Goal: Information Seeking & Learning: Learn about a topic

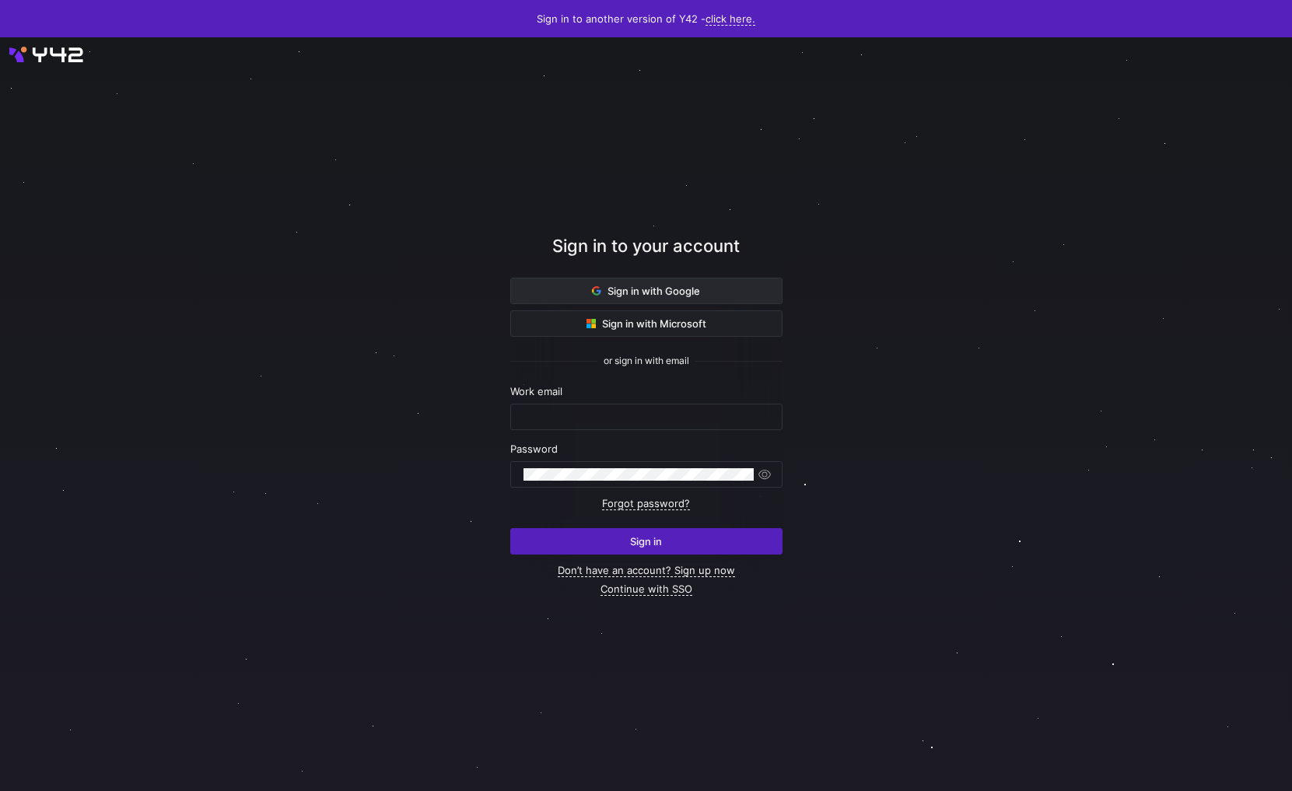
click at [633, 285] on span "Sign in with Google" at bounding box center [646, 291] width 108 height 12
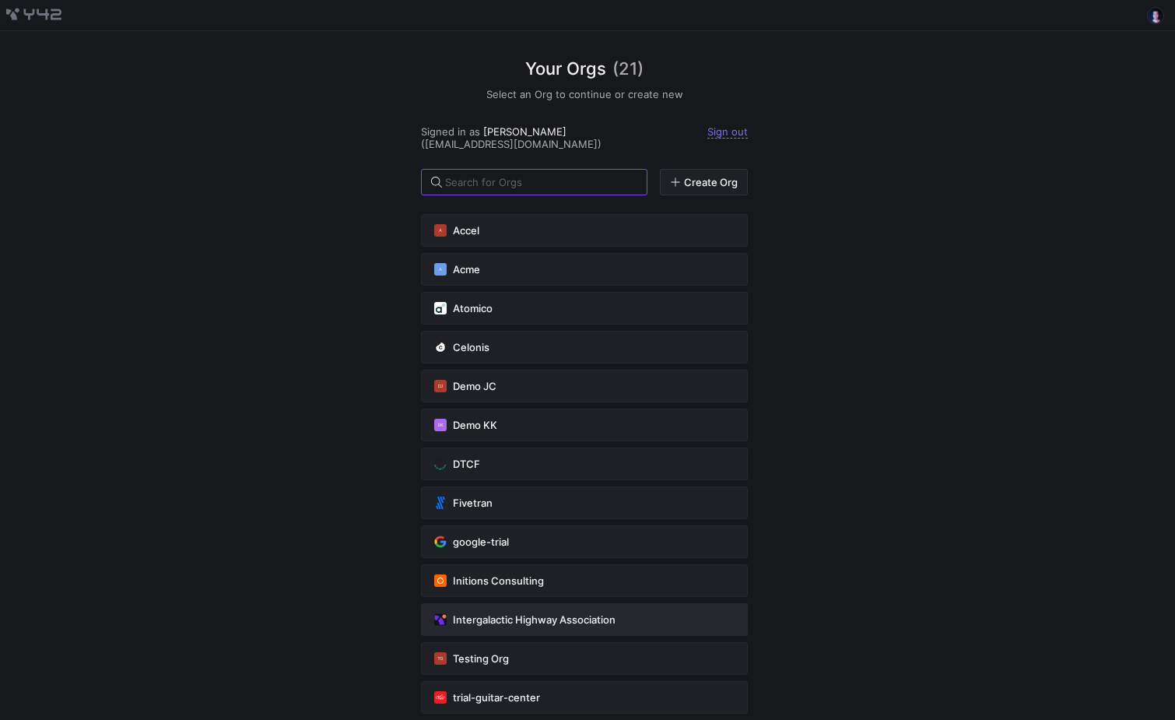
scroll to position [314, 0]
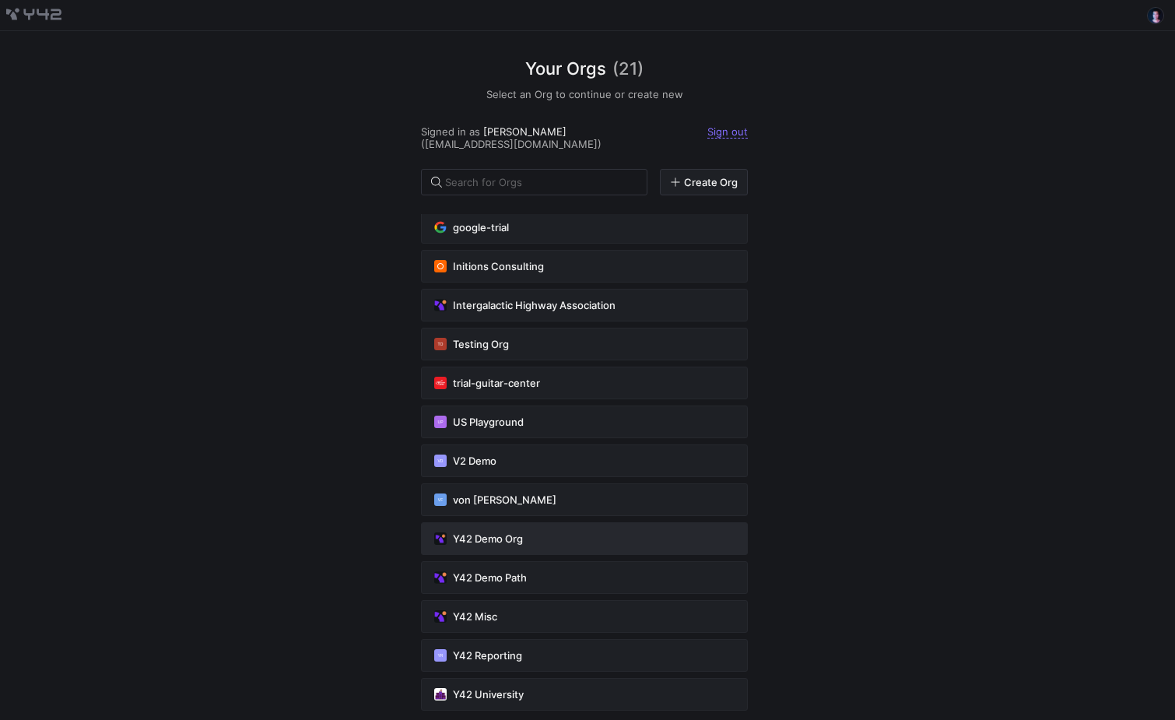
click at [554, 532] on div "Y42 Demo Org" at bounding box center [584, 538] width 300 height 12
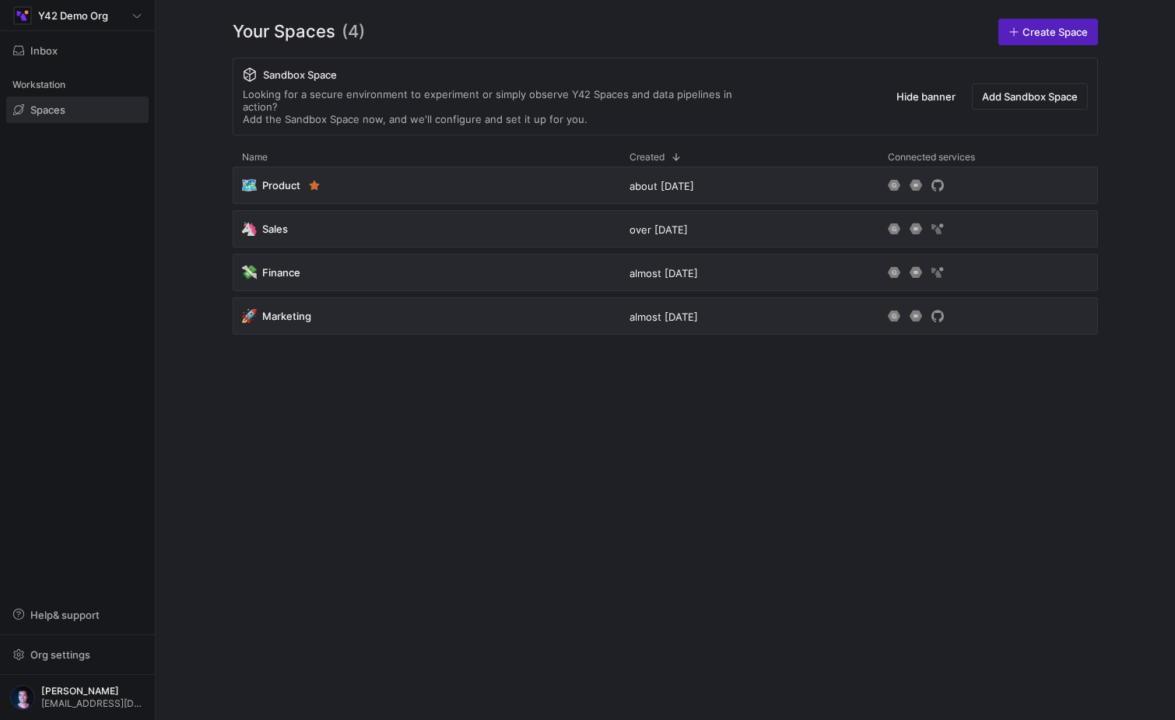
click at [554, 518] on div "🗺️ Product about 2 years ago 🦄 Sales over 1 year ago 💸 Finance almost 2 years a…" at bounding box center [665, 430] width 865 height 528
click at [86, 619] on span "Help & support" at bounding box center [64, 614] width 69 height 12
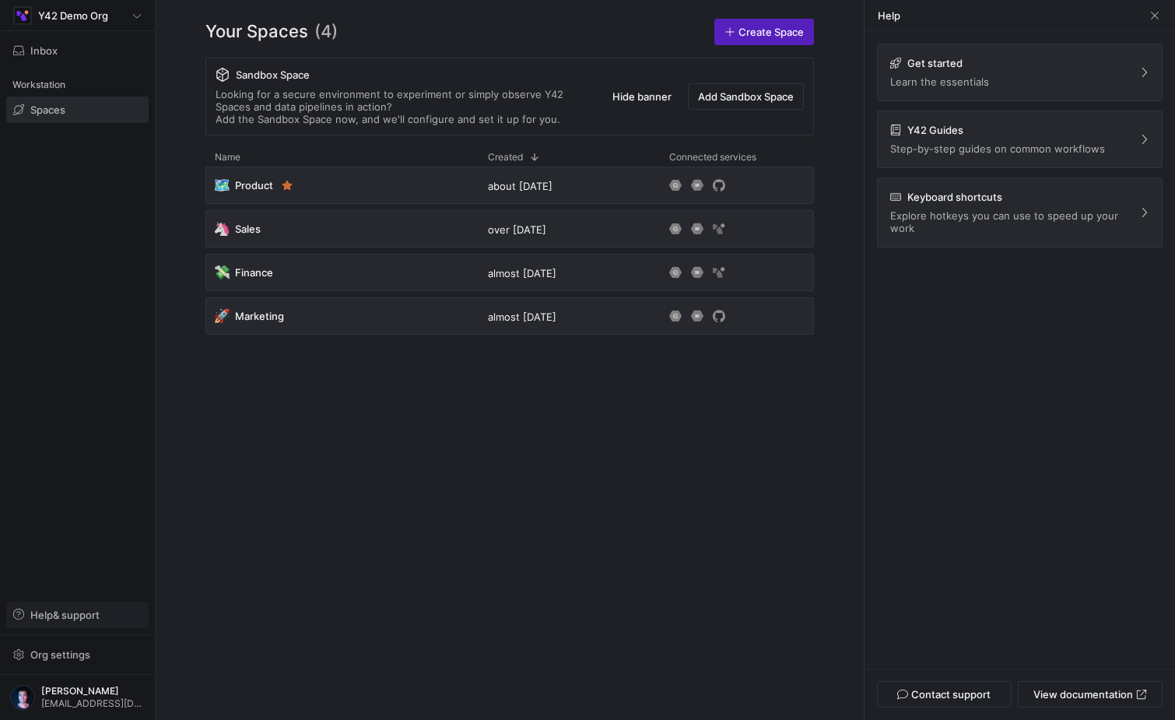
click at [86, 619] on span "Help & support" at bounding box center [64, 614] width 69 height 12
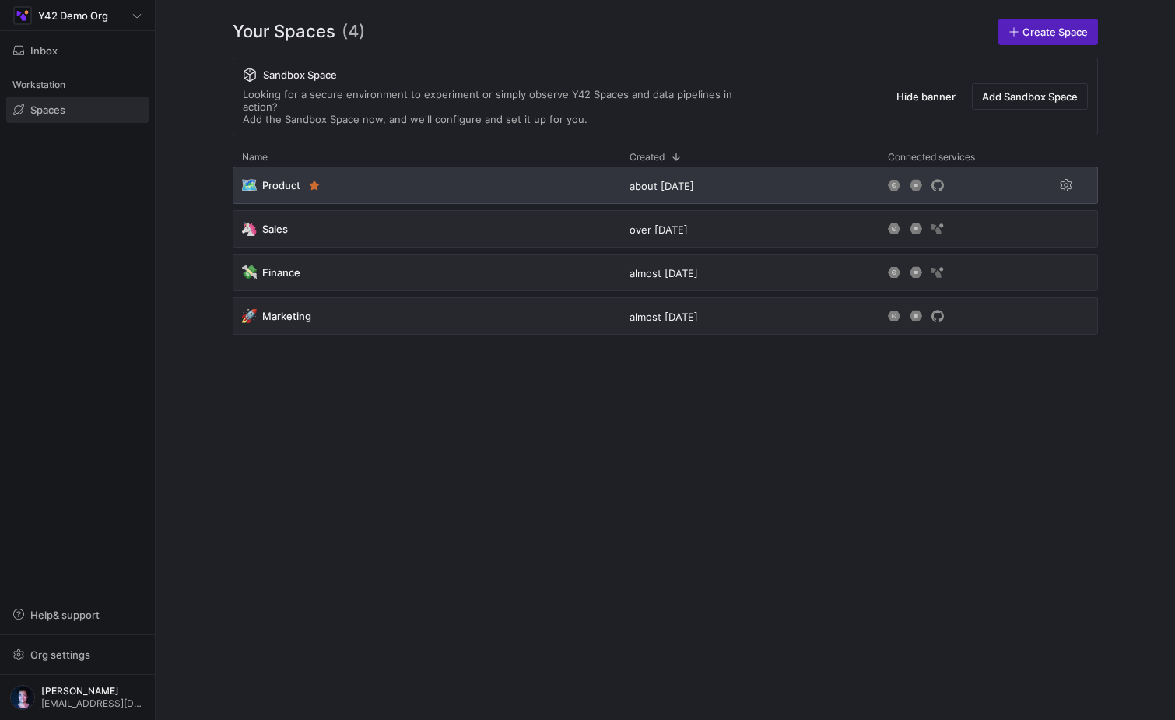
click at [395, 172] on div "🗺️ Product" at bounding box center [426, 184] width 387 height 37
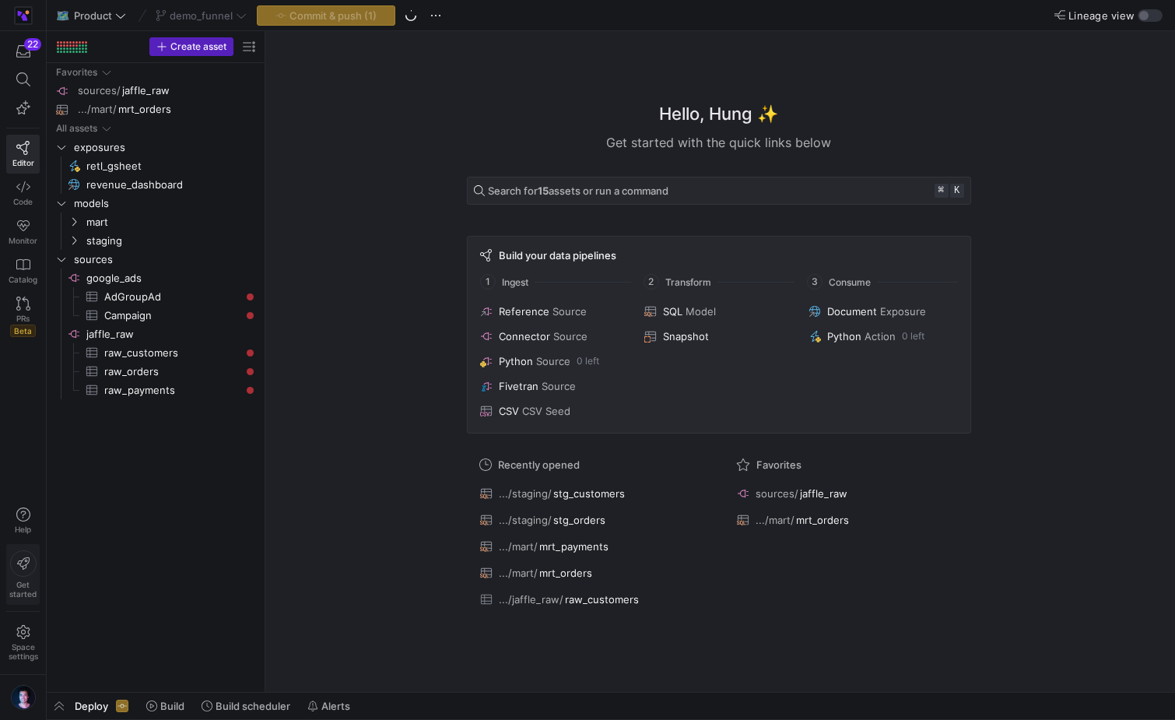
click at [23, 577] on div "Get started" at bounding box center [22, 574] width 27 height 48
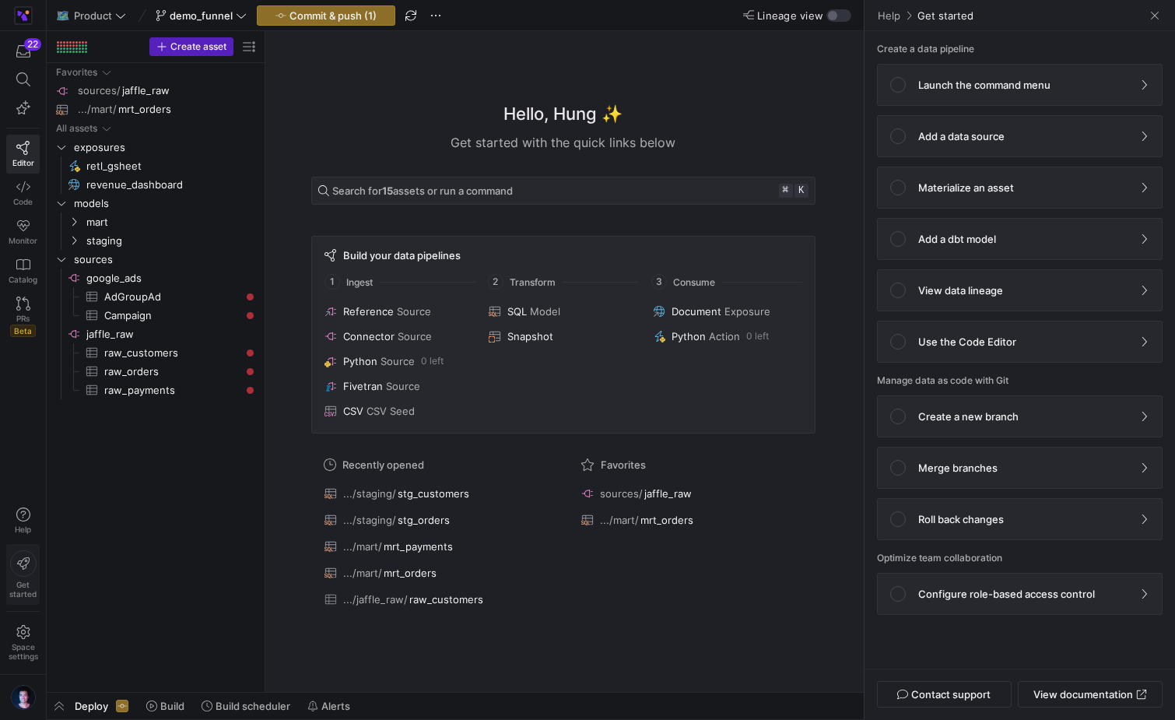
click at [23, 577] on div "Get started" at bounding box center [22, 574] width 27 height 48
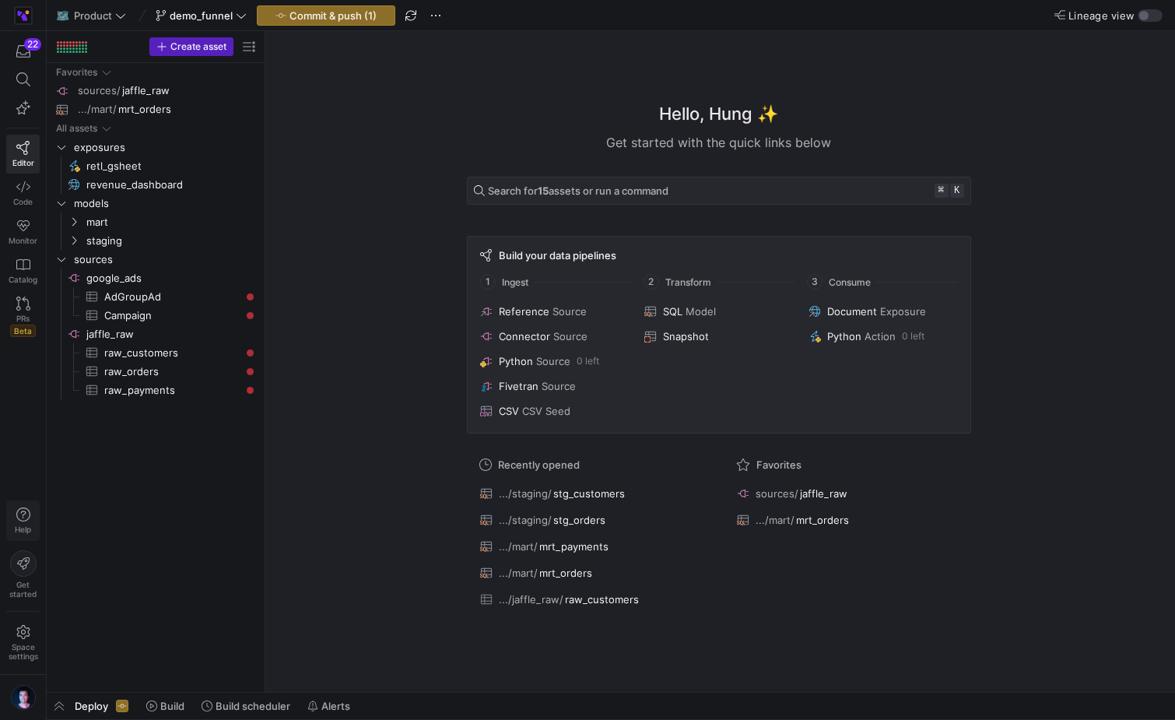
click at [19, 517] on icon "button" at bounding box center [23, 514] width 14 height 14
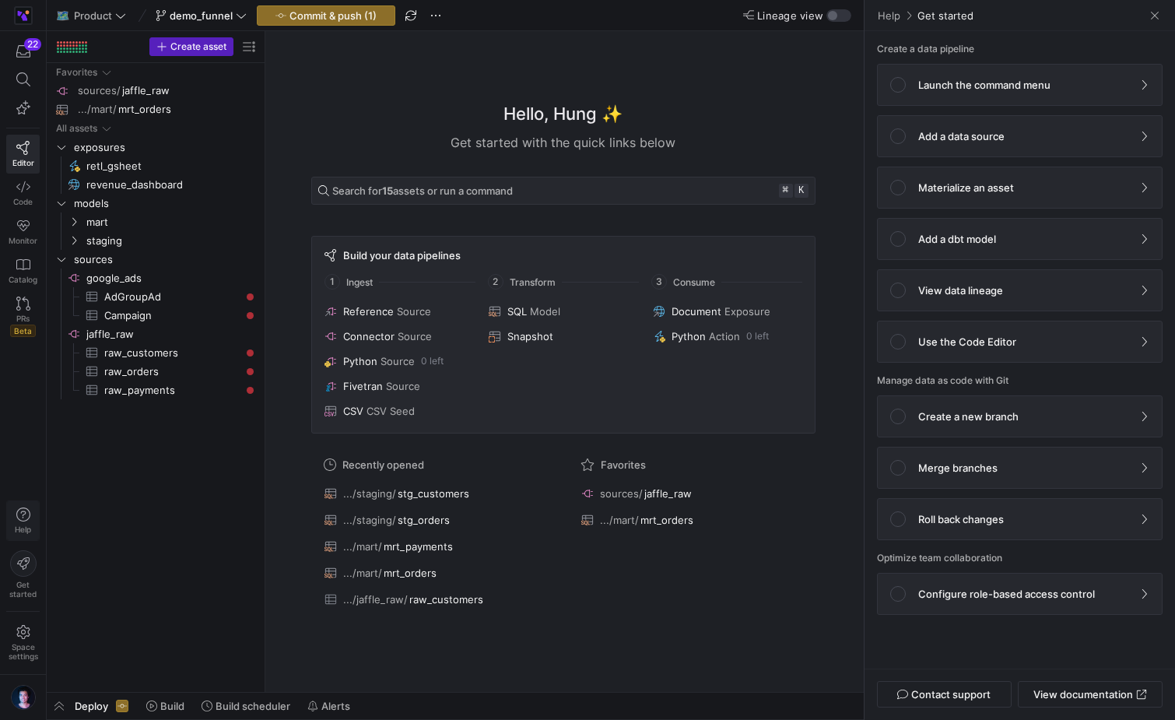
click at [19, 517] on icon "button" at bounding box center [23, 514] width 14 height 14
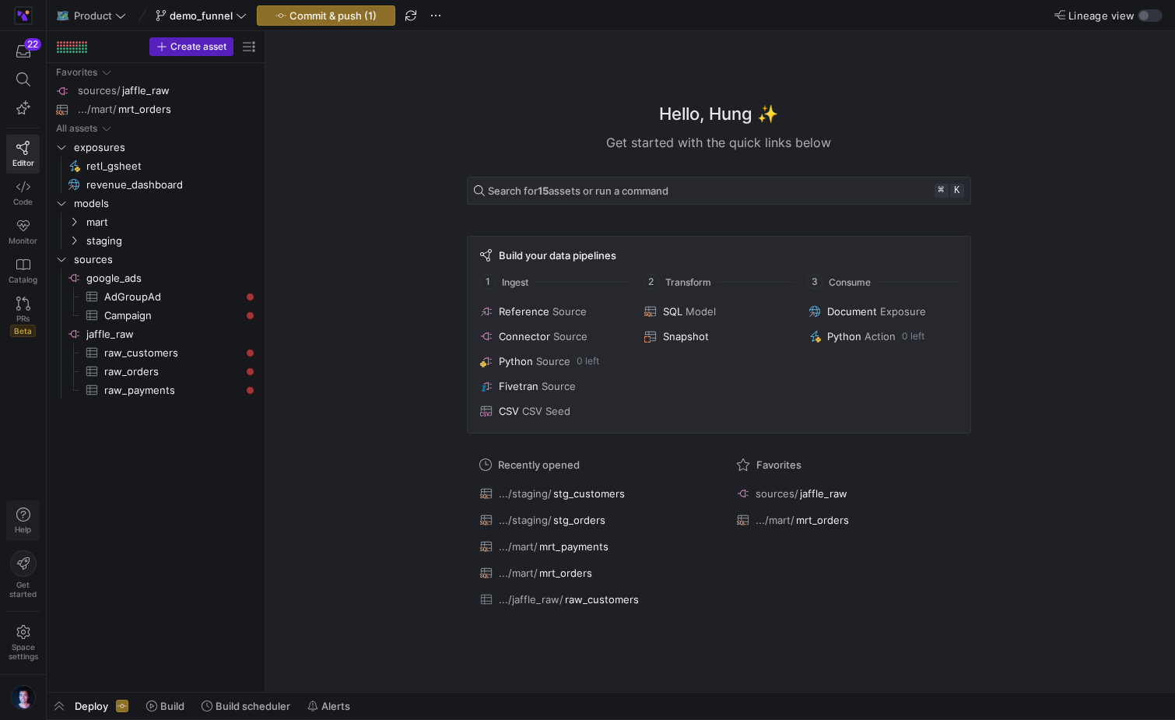
click at [19, 517] on icon "button" at bounding box center [23, 514] width 14 height 14
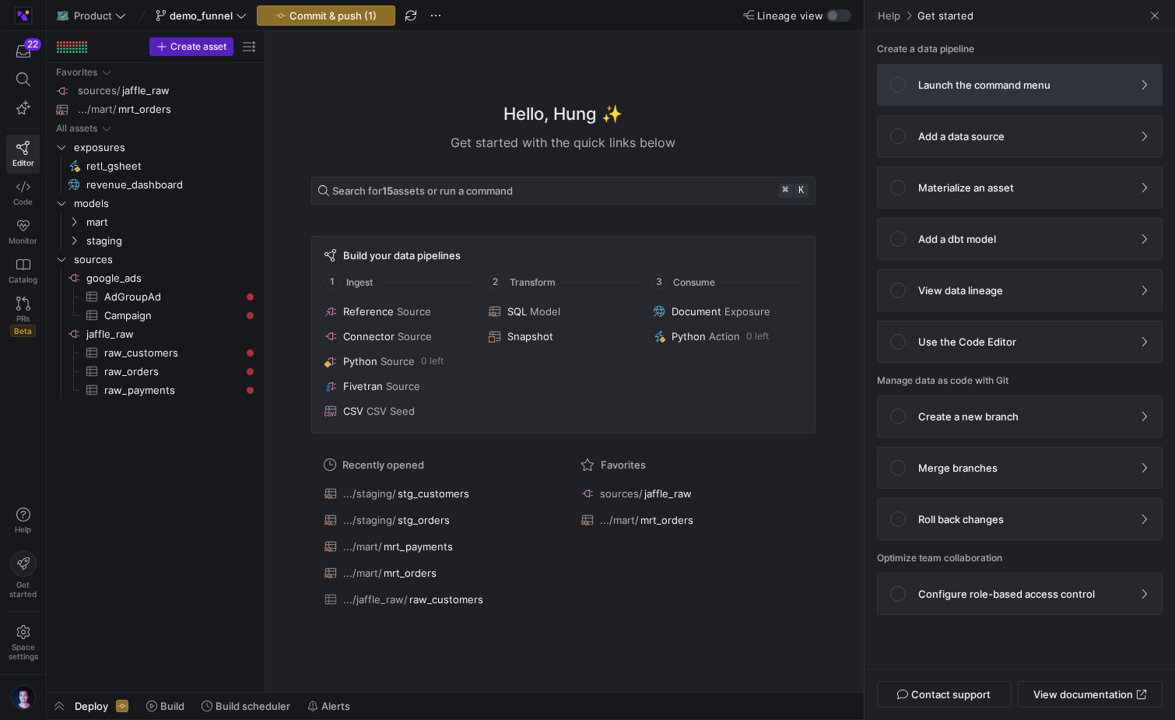
click at [1038, 86] on p "Launch the command menu" at bounding box center [984, 85] width 132 height 12
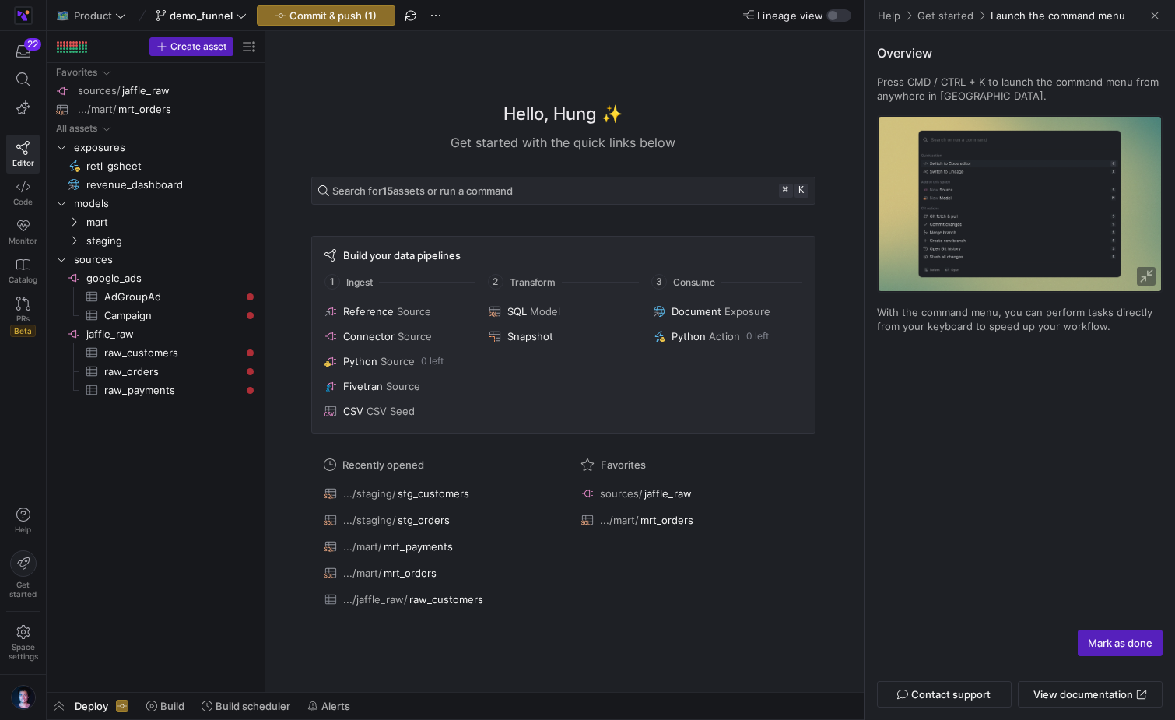
click at [926, 16] on link "Get started" at bounding box center [945, 16] width 58 height 14
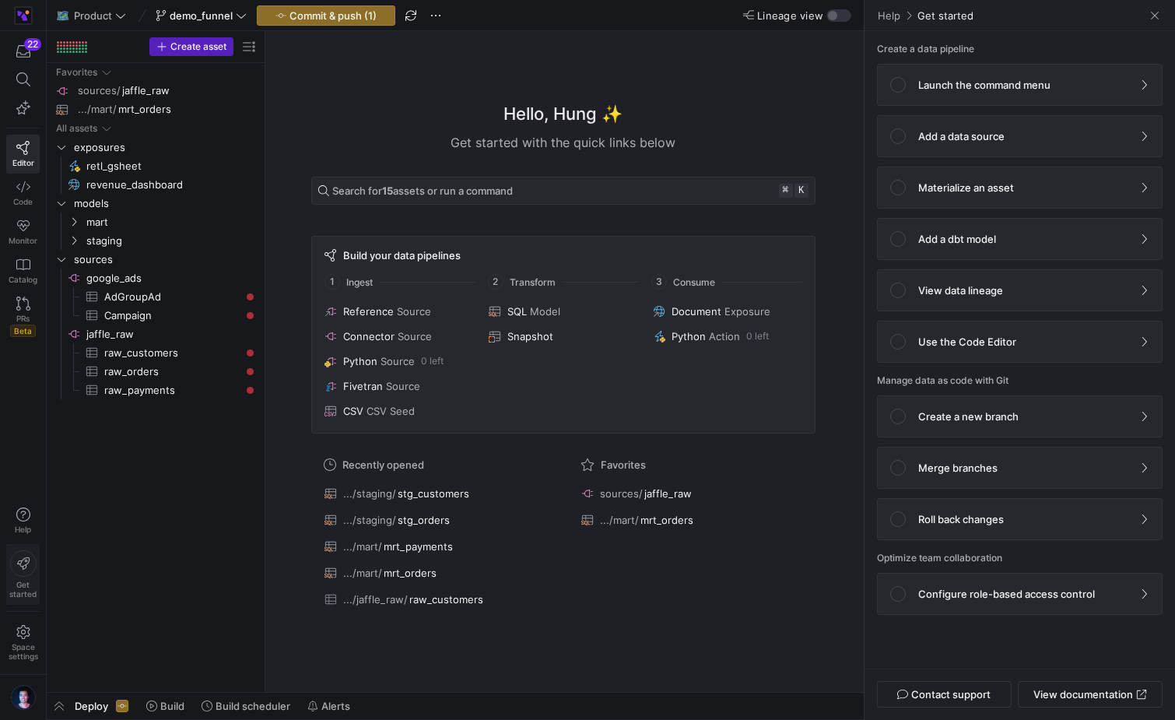
click at [18, 583] on span "Get started" at bounding box center [22, 589] width 27 height 19
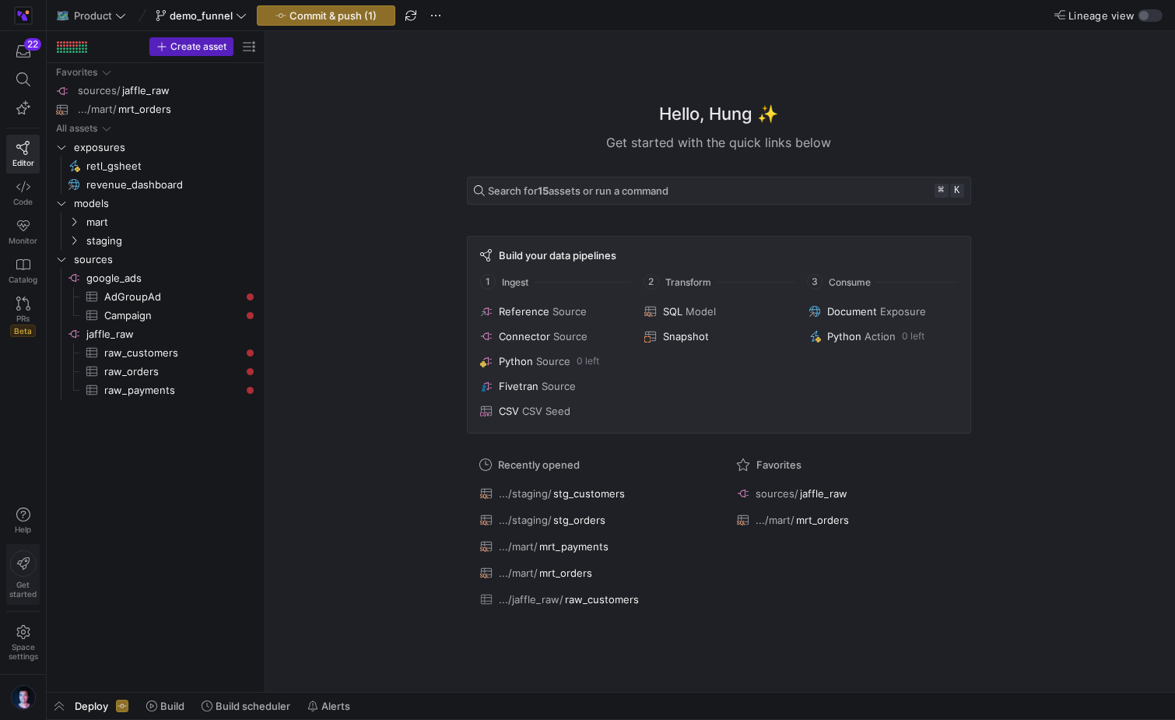
click at [18, 583] on span "Get started" at bounding box center [22, 589] width 27 height 19
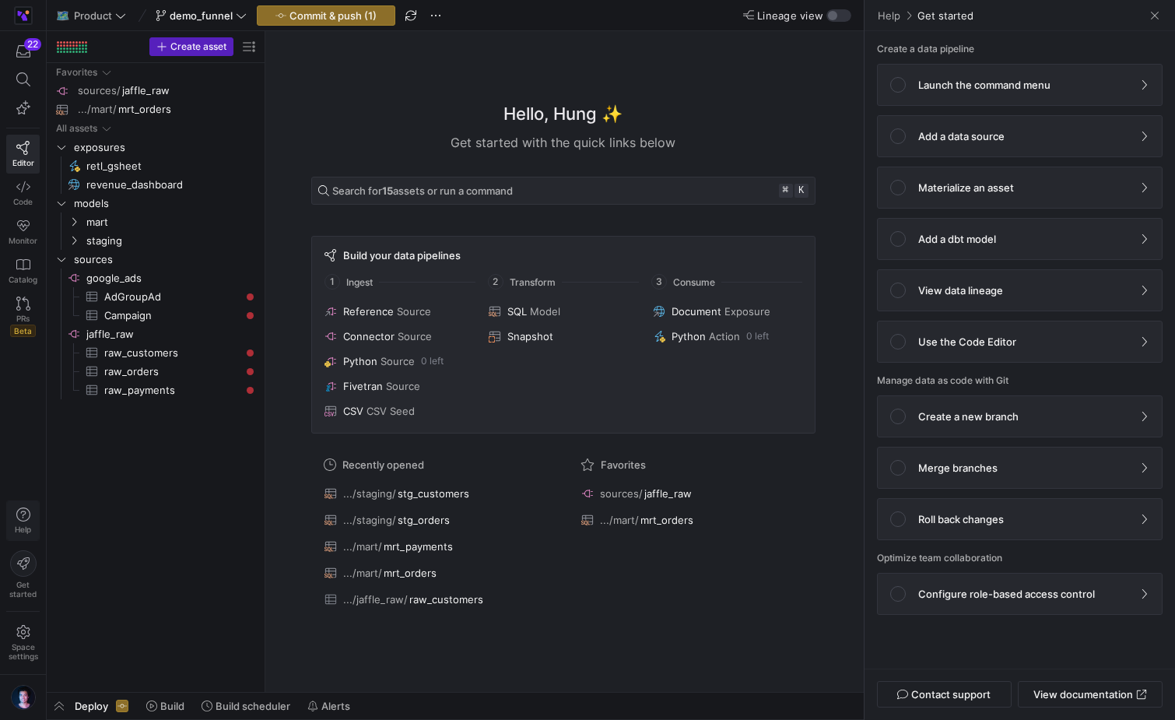
click at [28, 527] on span "Help" at bounding box center [22, 528] width 19 height 9
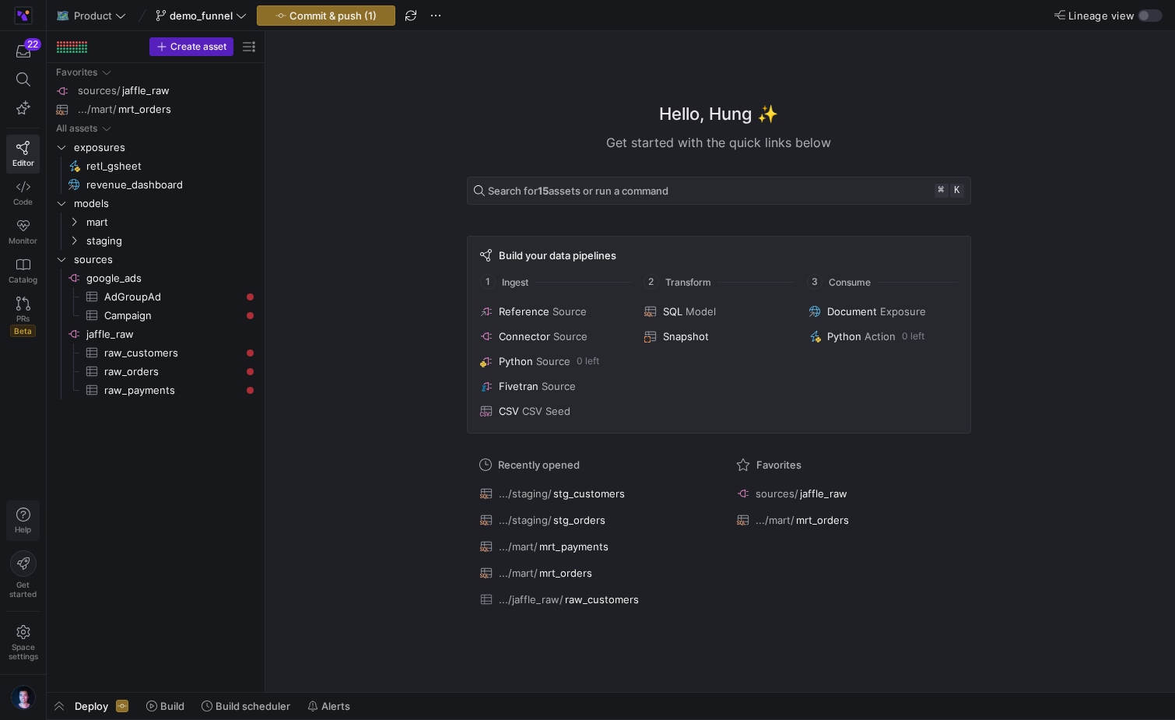
click at [28, 527] on span "Help" at bounding box center [22, 528] width 19 height 9
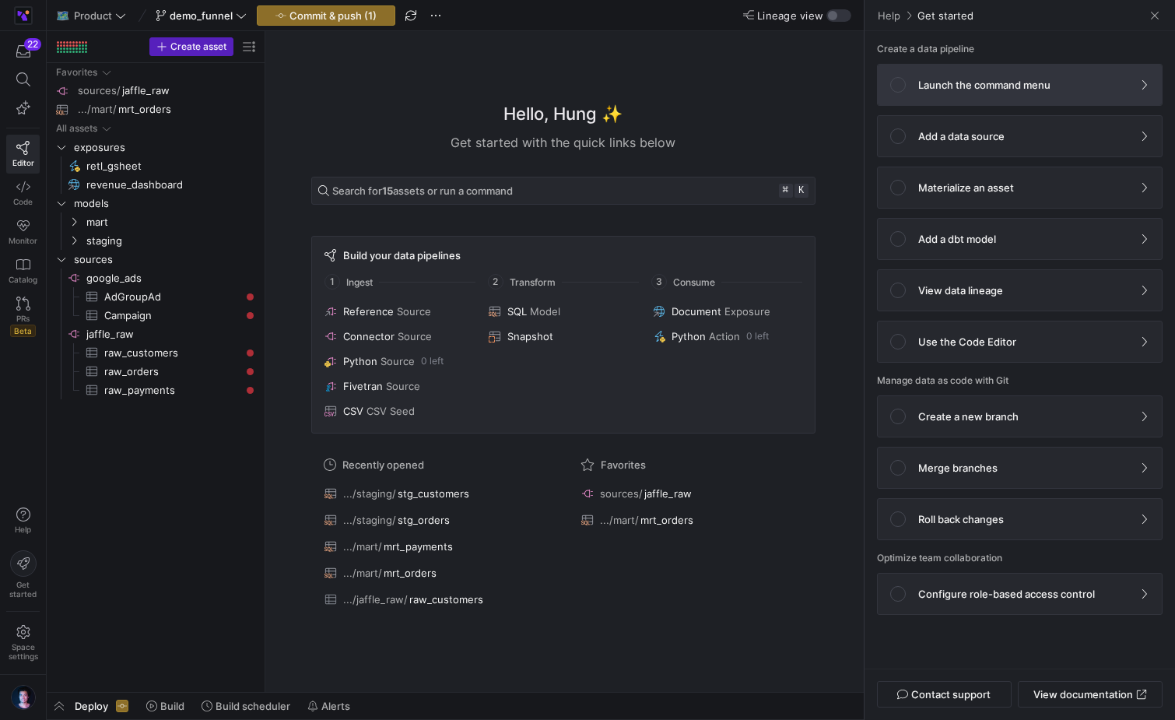
click at [1001, 100] on span at bounding box center [1019, 85] width 284 height 40
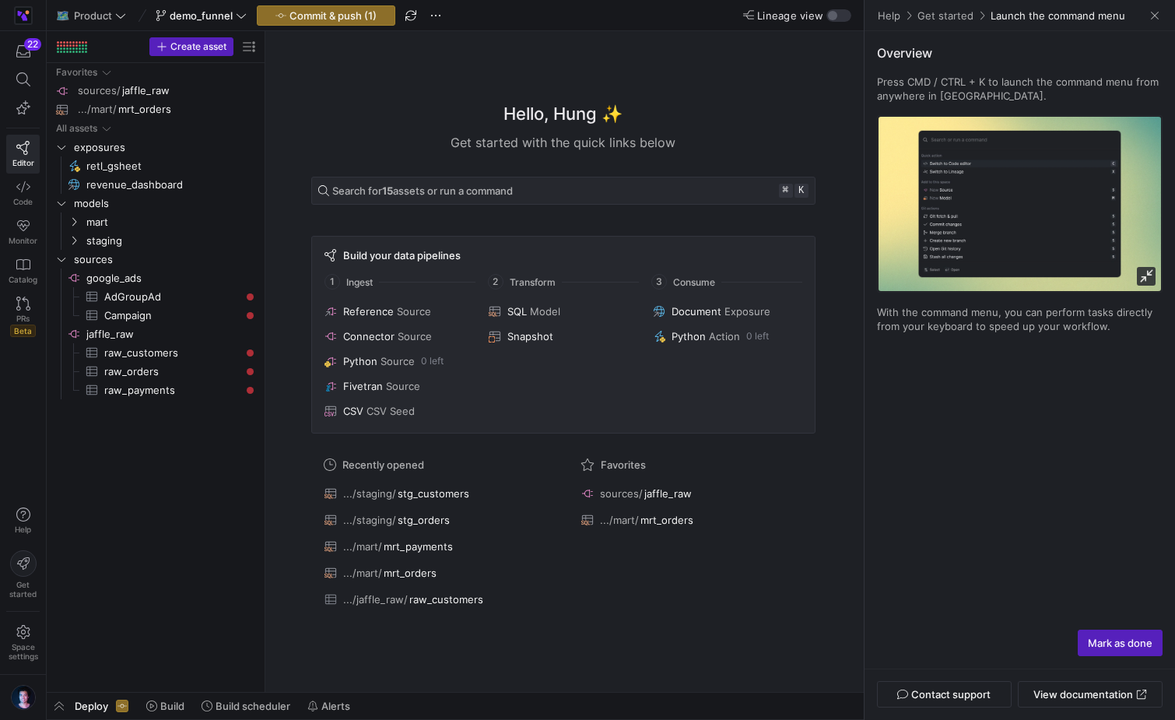
click at [1155, 269] on img at bounding box center [1019, 204] width 282 height 174
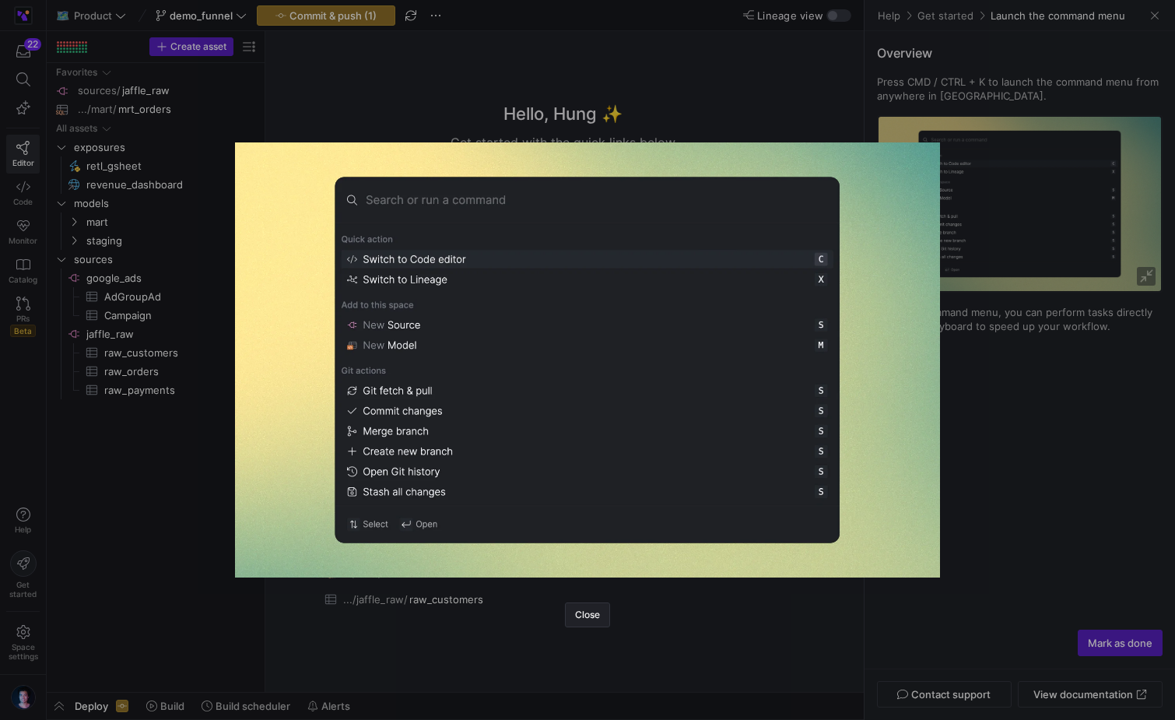
click at [993, 460] on div at bounding box center [587, 360] width 1175 height 720
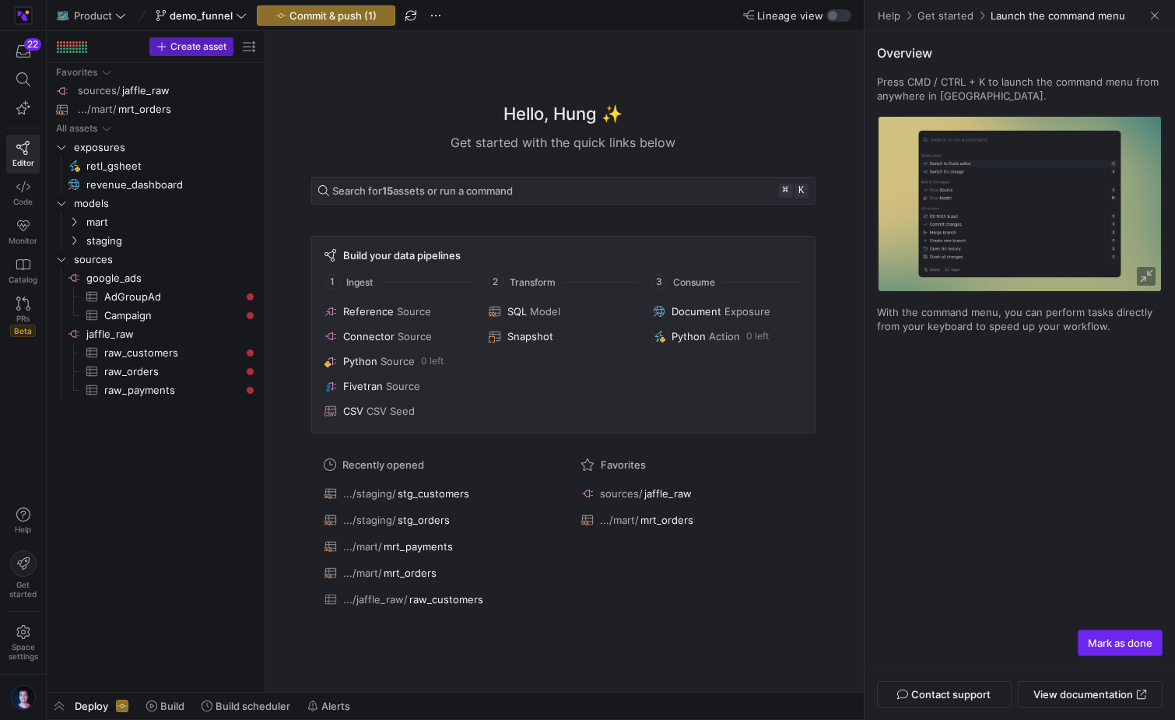
click at [1114, 649] on span "button" at bounding box center [1119, 642] width 83 height 25
click at [944, 40] on div "Overview Press CMD / CTRL + K to launch the command menu from anywhere in Y42. …" at bounding box center [1019, 330] width 310 height 598
click at [940, 20] on link "Get started" at bounding box center [945, 16] width 58 height 14
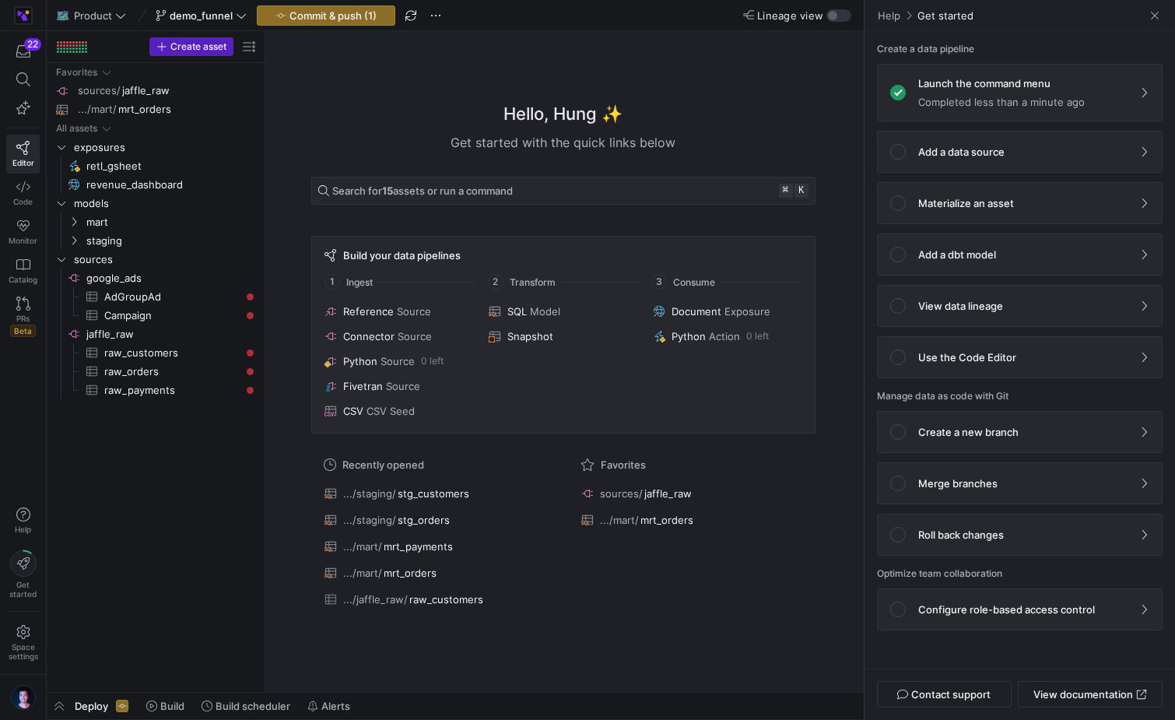
click at [962, 177] on div "Create a data pipeline Launch the command menu Completed less than a minute ago…" at bounding box center [1019, 342] width 285 height 596
click at [974, 161] on span at bounding box center [1019, 151] width 284 height 40
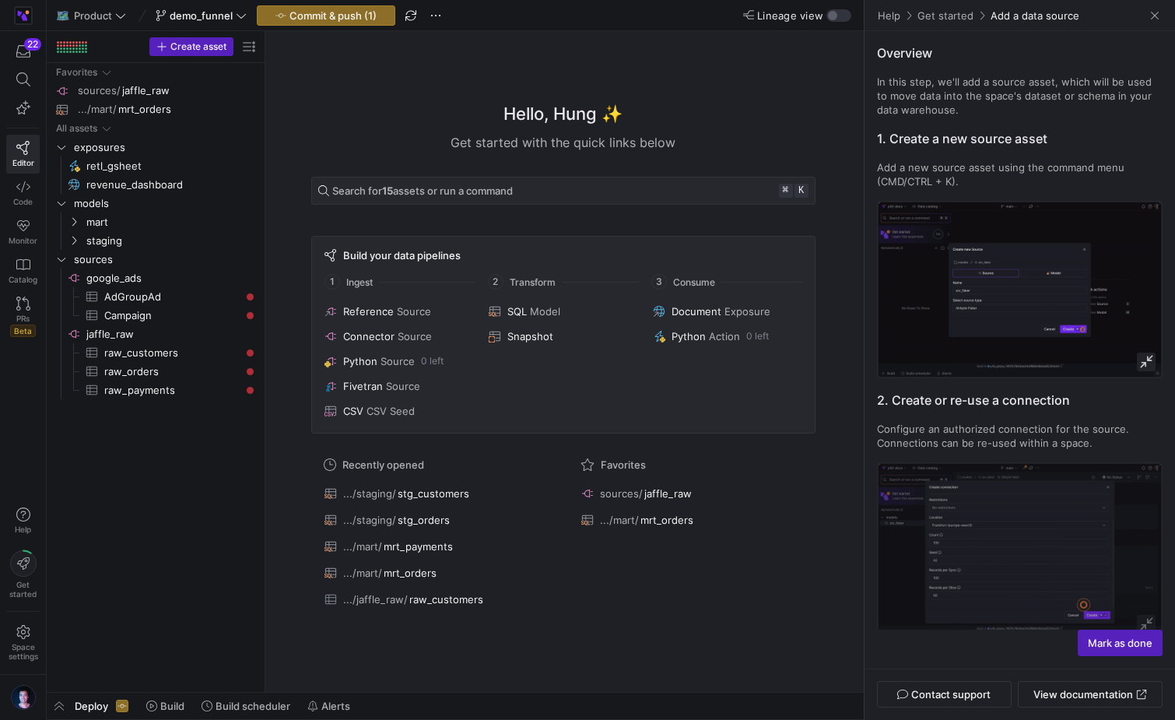
click at [960, 255] on img at bounding box center [1019, 289] width 282 height 174
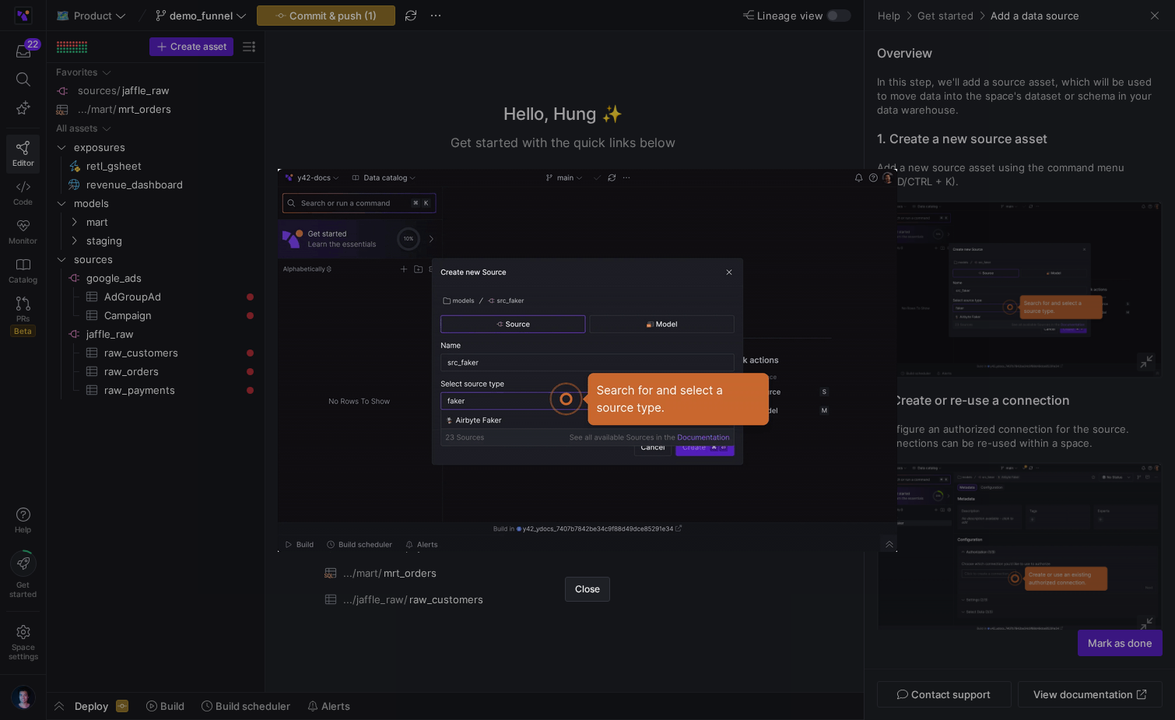
click at [547, 223] on img at bounding box center [587, 360] width 619 height 383
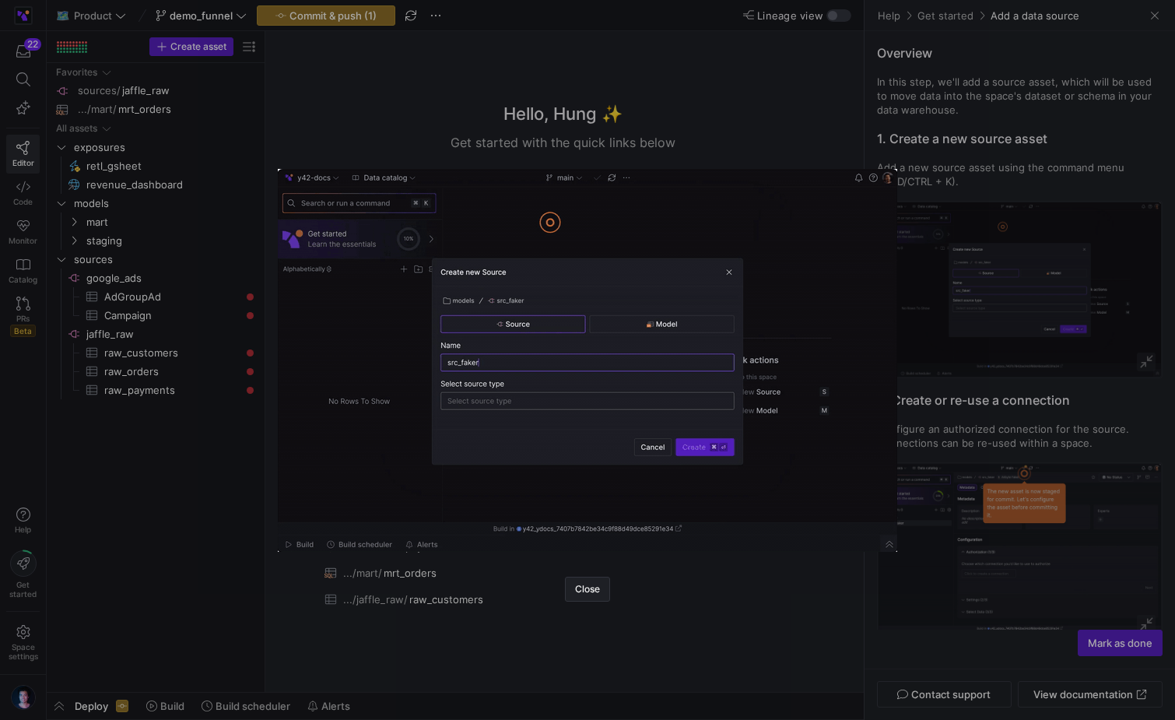
click at [914, 215] on div at bounding box center [587, 360] width 1175 height 720
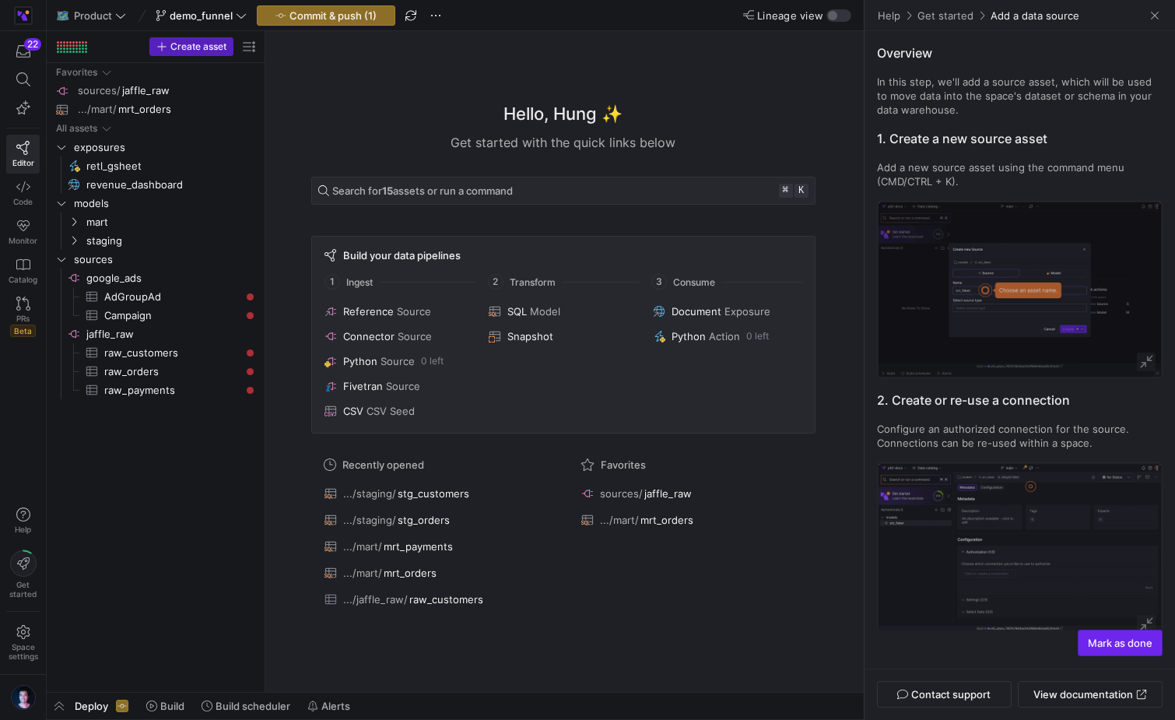
click at [1114, 646] on span "Mark as done" at bounding box center [1119, 642] width 65 height 12
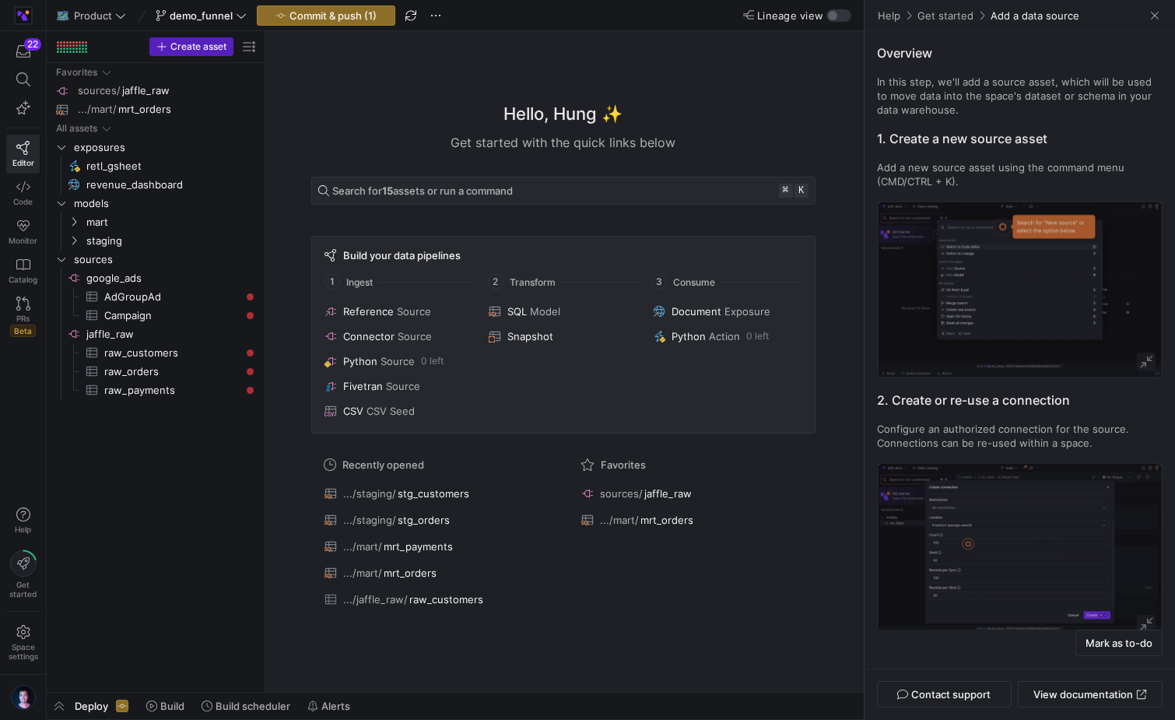
click at [959, 18] on link "Get started" at bounding box center [945, 16] width 58 height 14
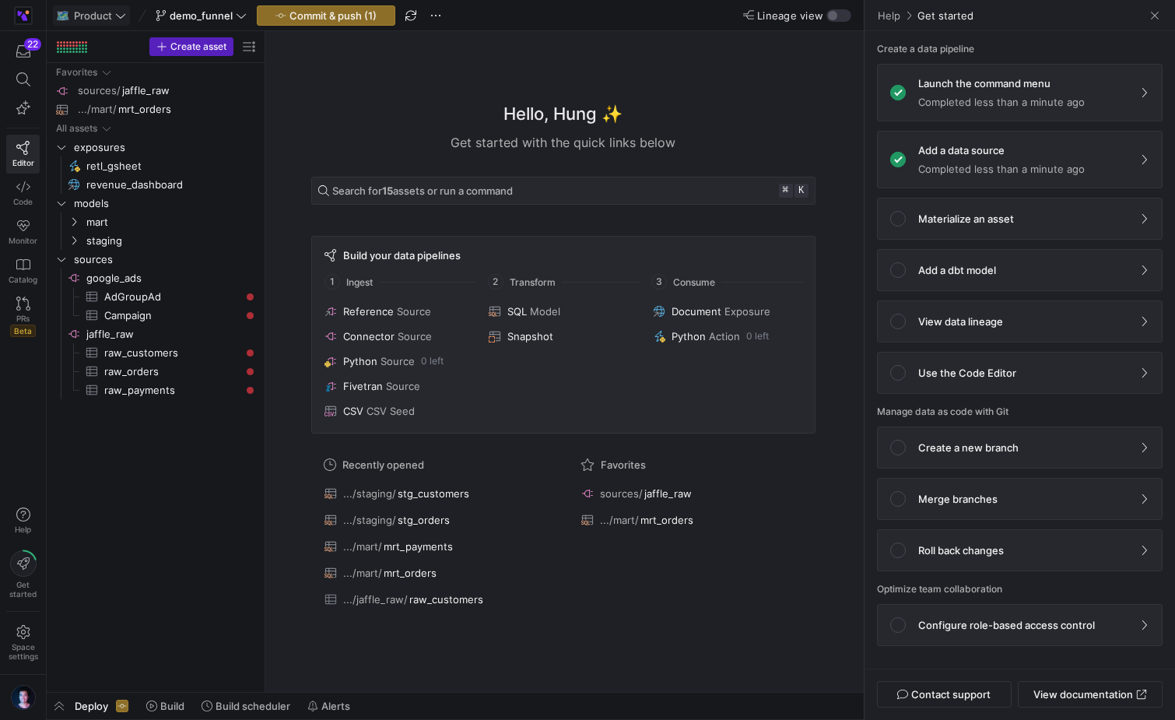
click at [91, 17] on span "Product" at bounding box center [93, 15] width 38 height 12
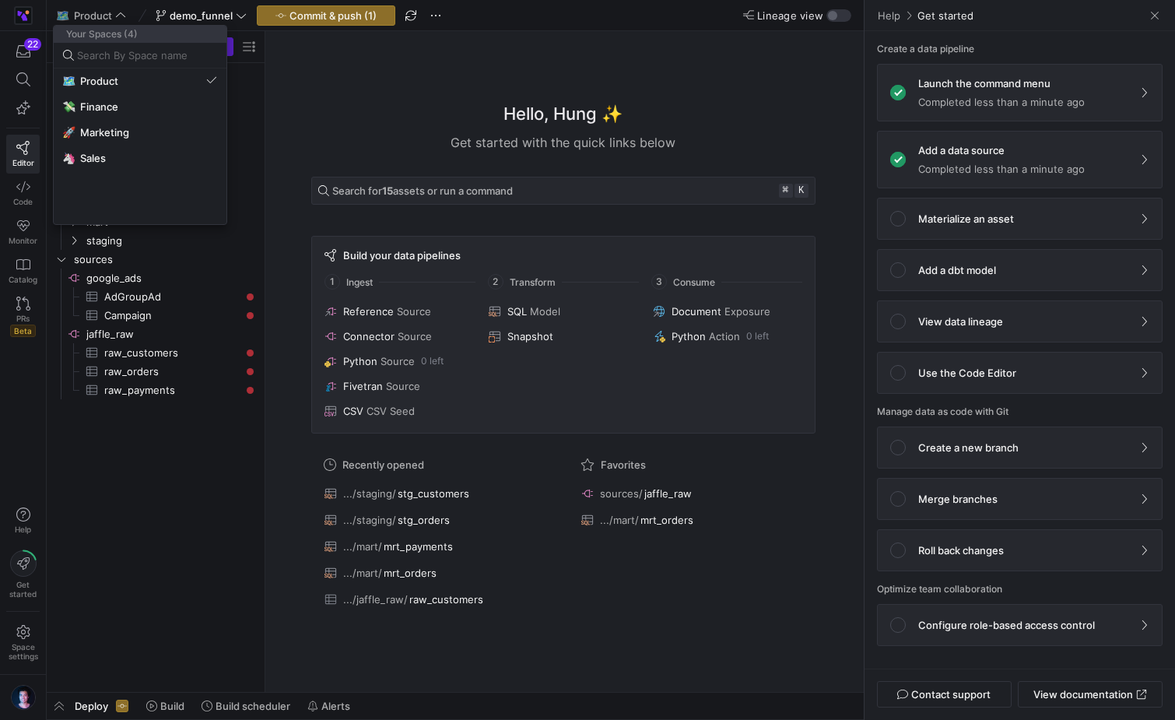
click at [375, 103] on div at bounding box center [587, 360] width 1175 height 720
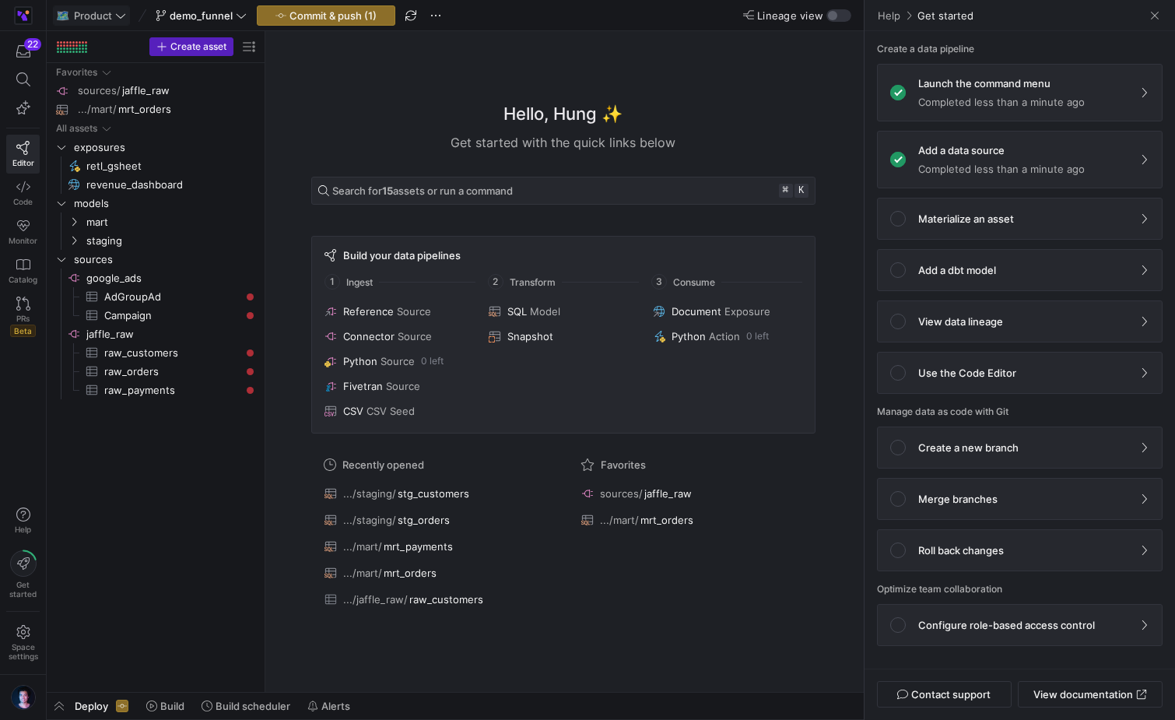
click at [68, 24] on button "🗺️ Product" at bounding box center [91, 15] width 77 height 20
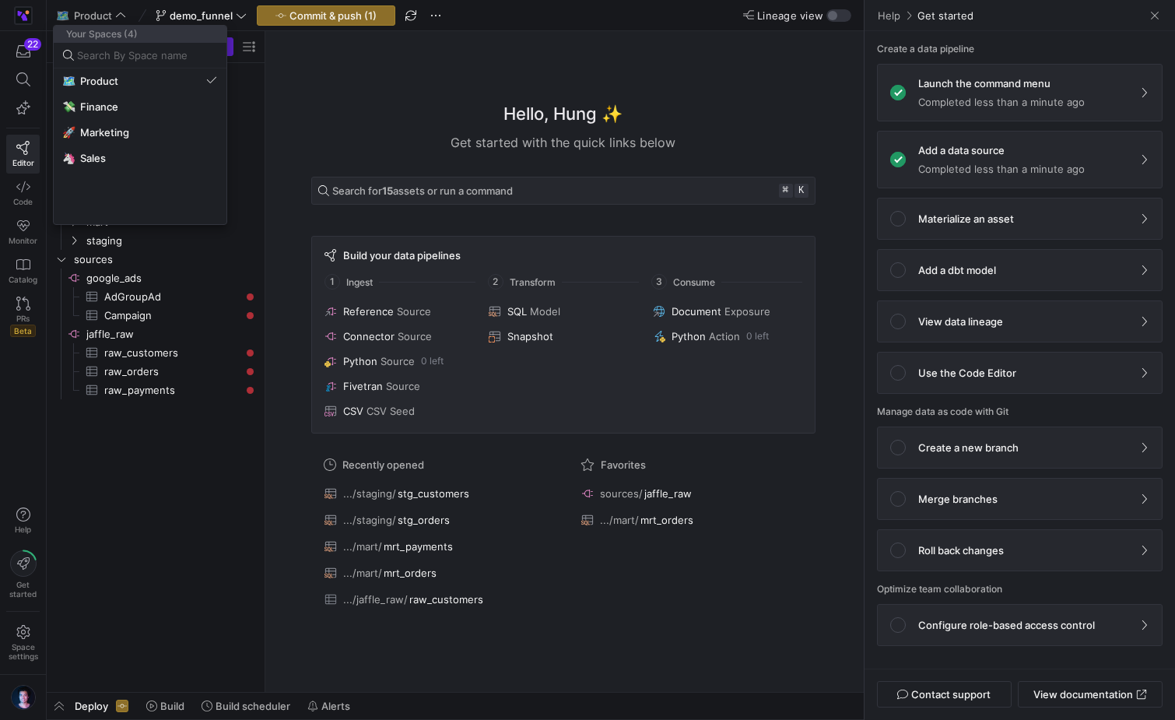
click at [73, 23] on div at bounding box center [587, 360] width 1175 height 720
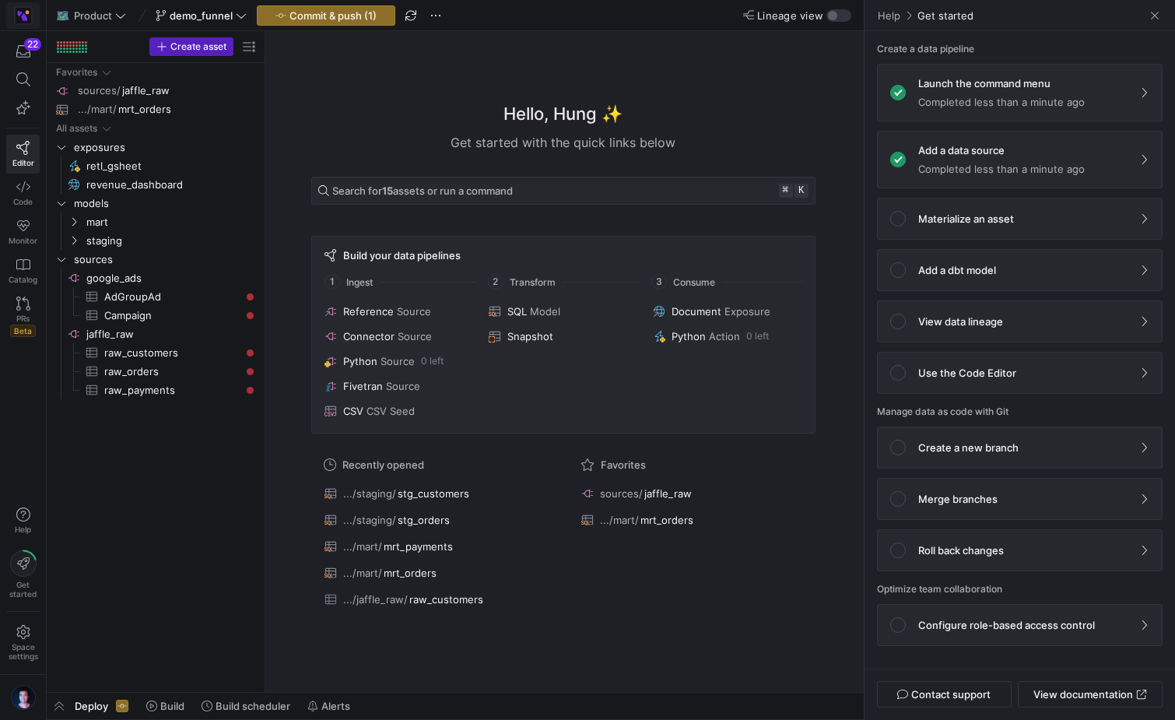
click at [25, 15] on img at bounding box center [24, 16] width 16 height 16
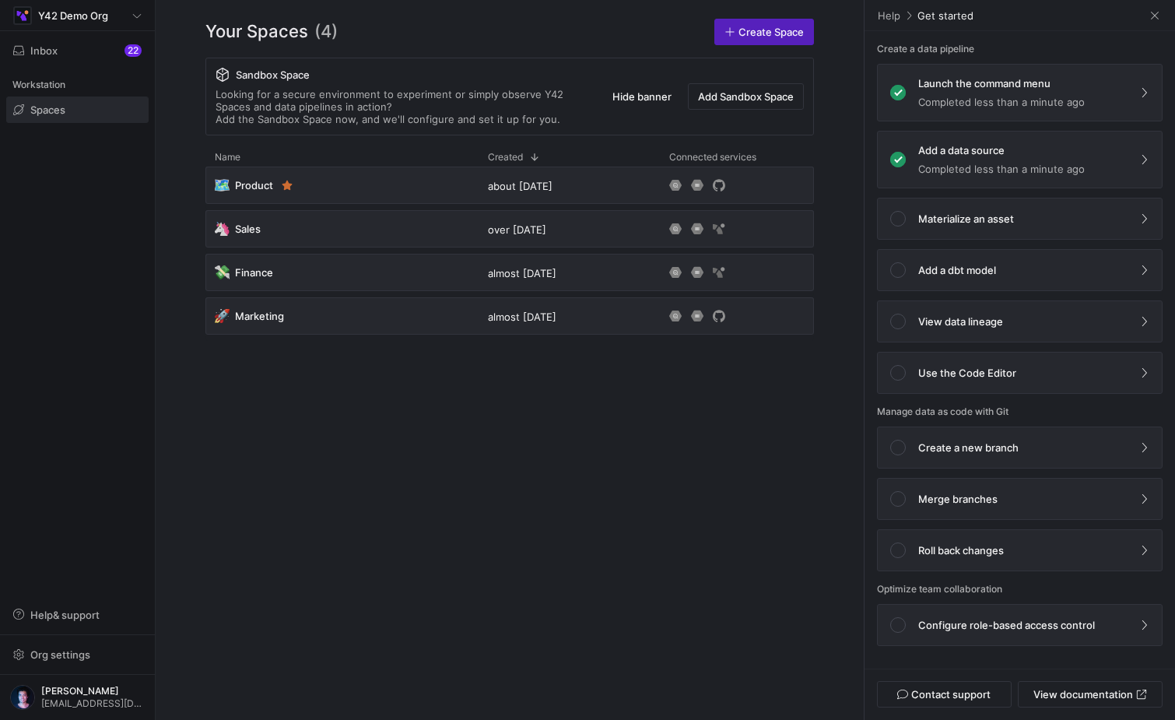
click at [1164, 18] on div "Help Get started" at bounding box center [1019, 15] width 310 height 31
click at [1154, 18] on span at bounding box center [1155, 16] width 16 height 16
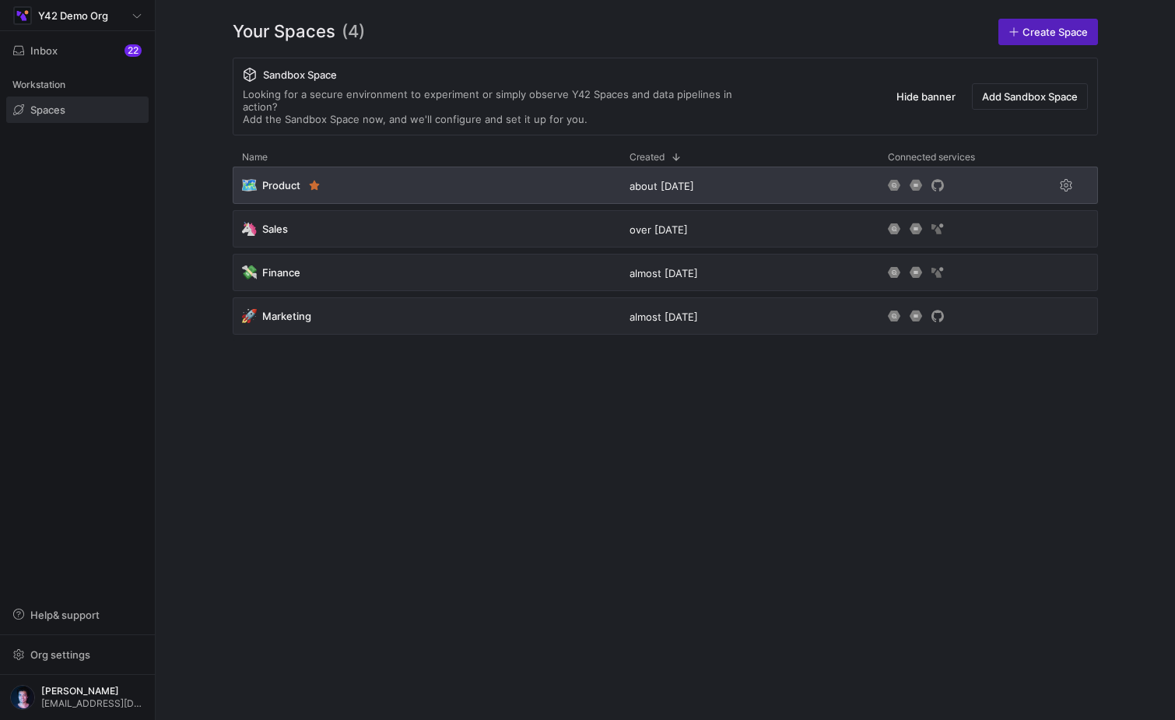
click at [461, 182] on div "🗺️ Product" at bounding box center [426, 184] width 387 height 37
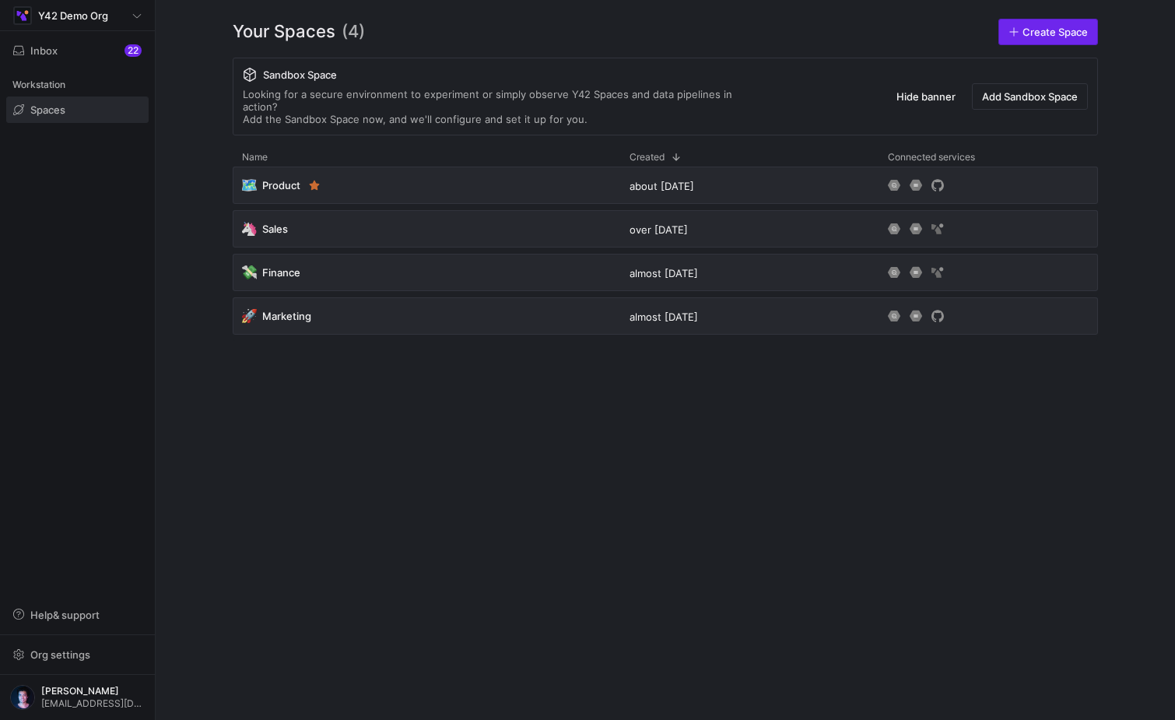
click at [1043, 37] on span "Create Space" at bounding box center [1054, 32] width 65 height 12
